Goal: Entertainment & Leisure: Consume media (video, audio)

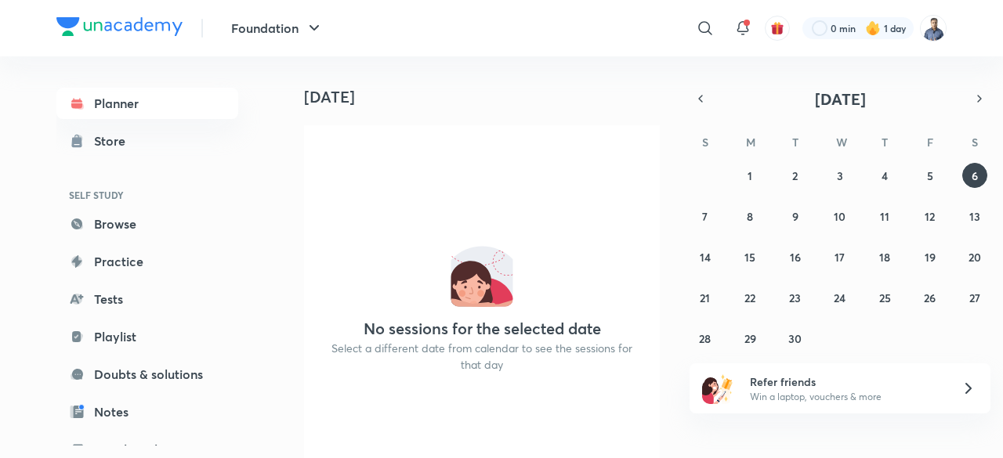
click at [938, 34] on img at bounding box center [933, 28] width 27 height 27
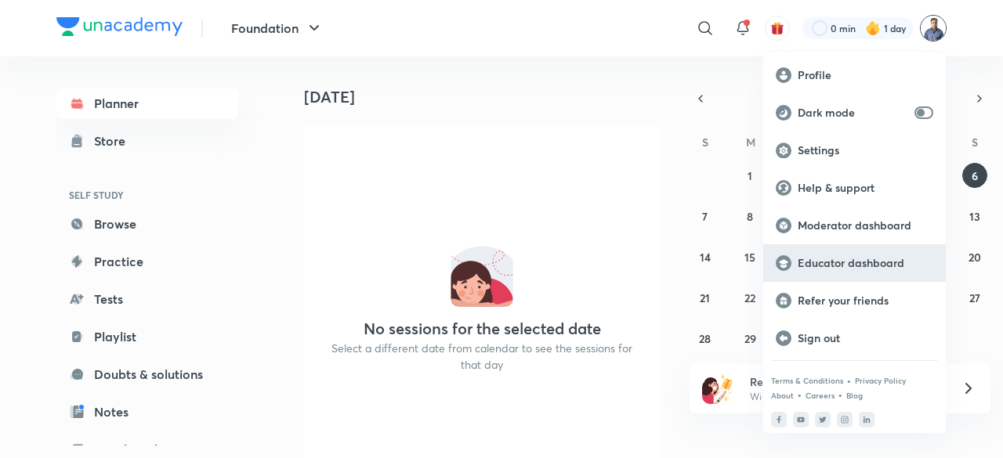
click at [838, 266] on p "Educator dashboard" at bounding box center [865, 263] width 136 height 14
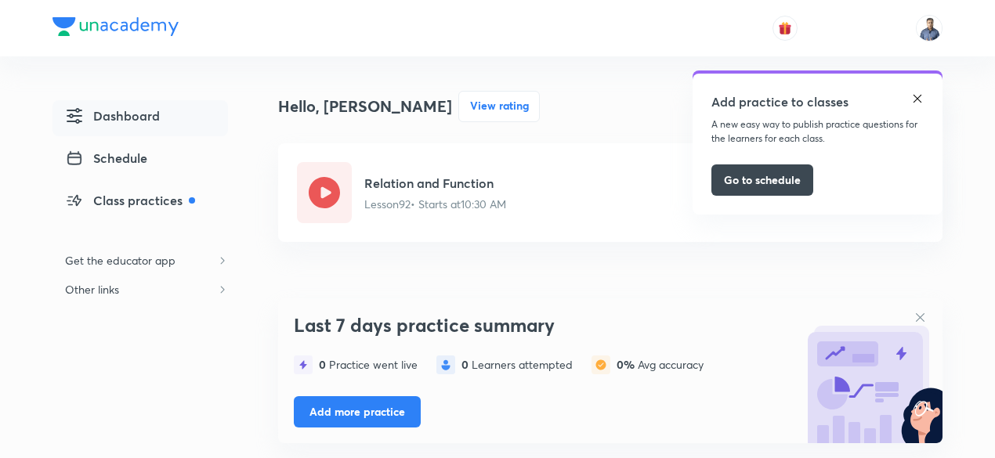
click at [921, 103] on img at bounding box center [917, 98] width 13 height 13
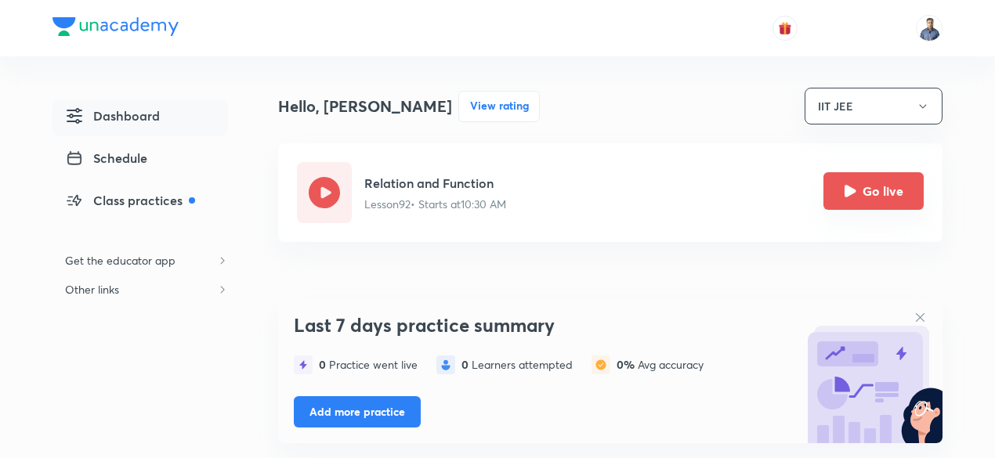
click at [886, 198] on button "Go live" at bounding box center [873, 191] width 100 height 38
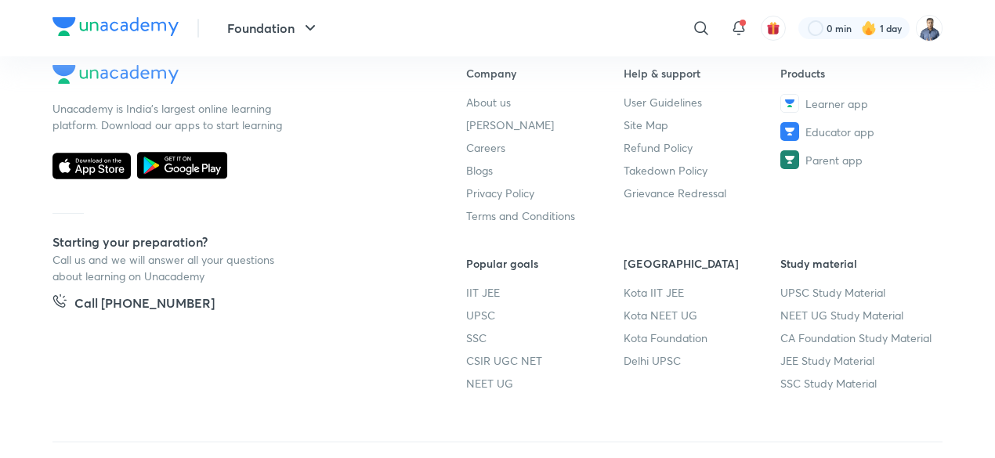
scroll to position [927, 0]
